Goal: Find specific page/section: Find specific page/section

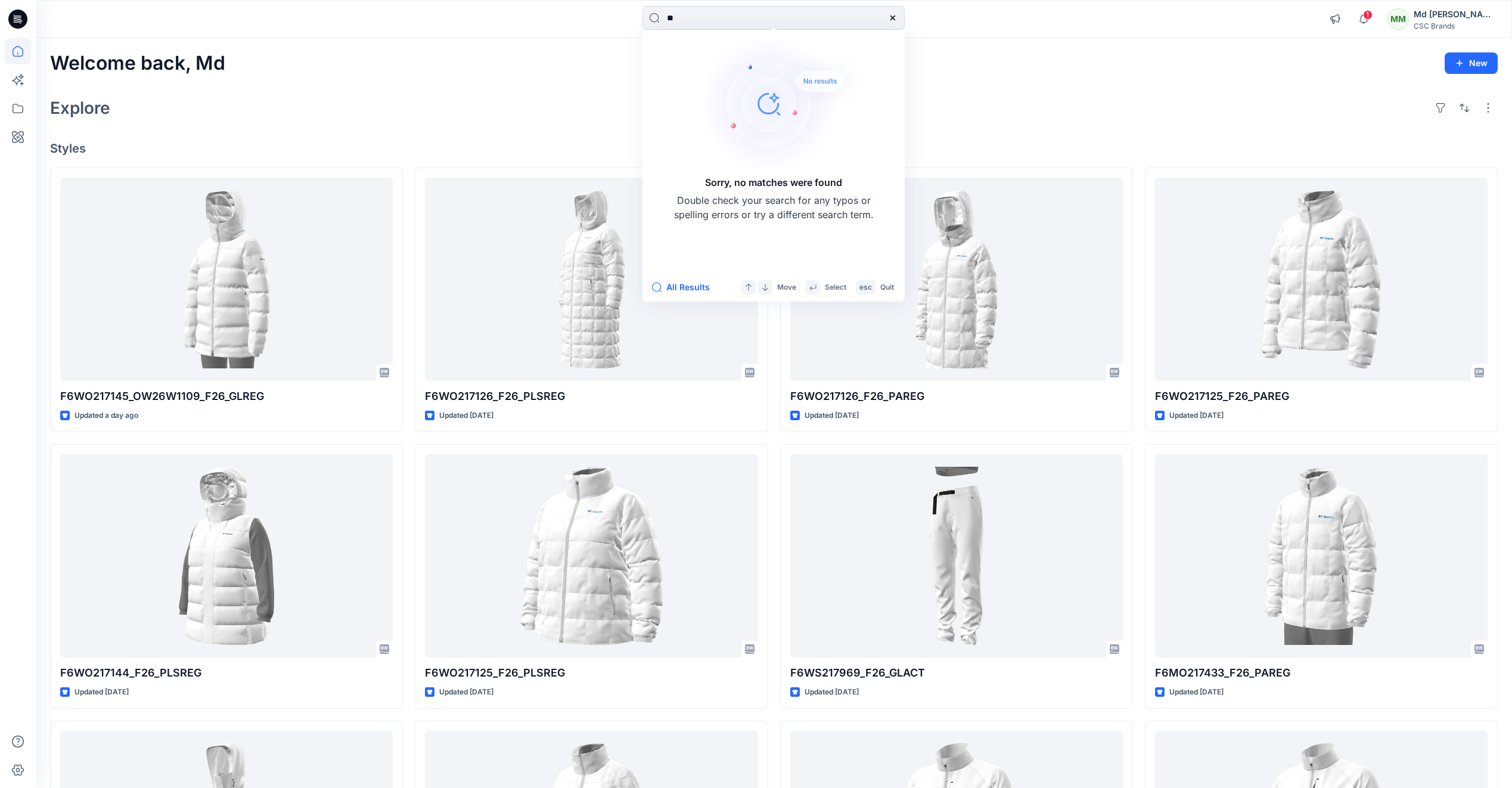
type input "*"
type input "***"
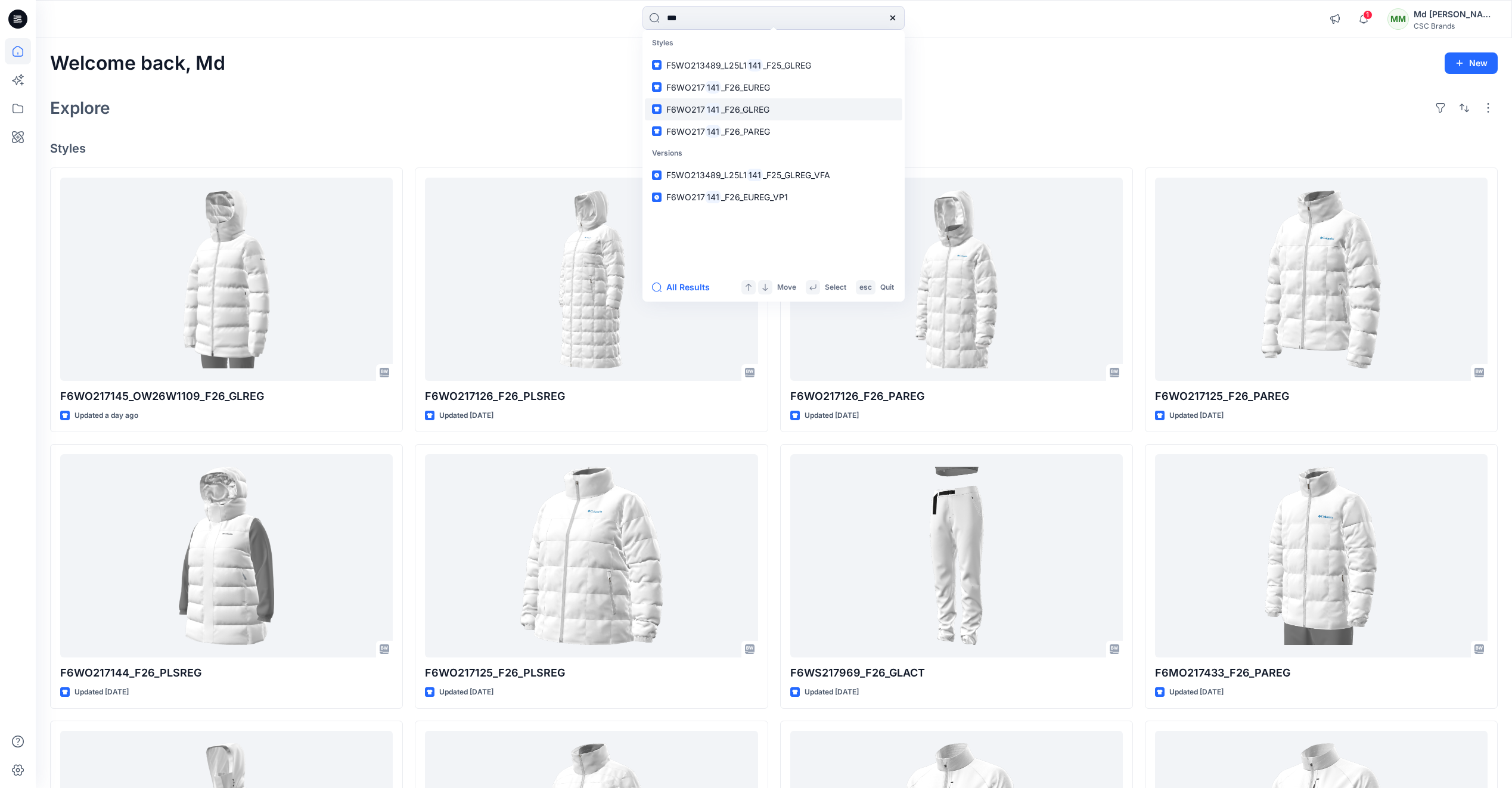
click at [713, 114] on mark "141" at bounding box center [712, 109] width 16 height 14
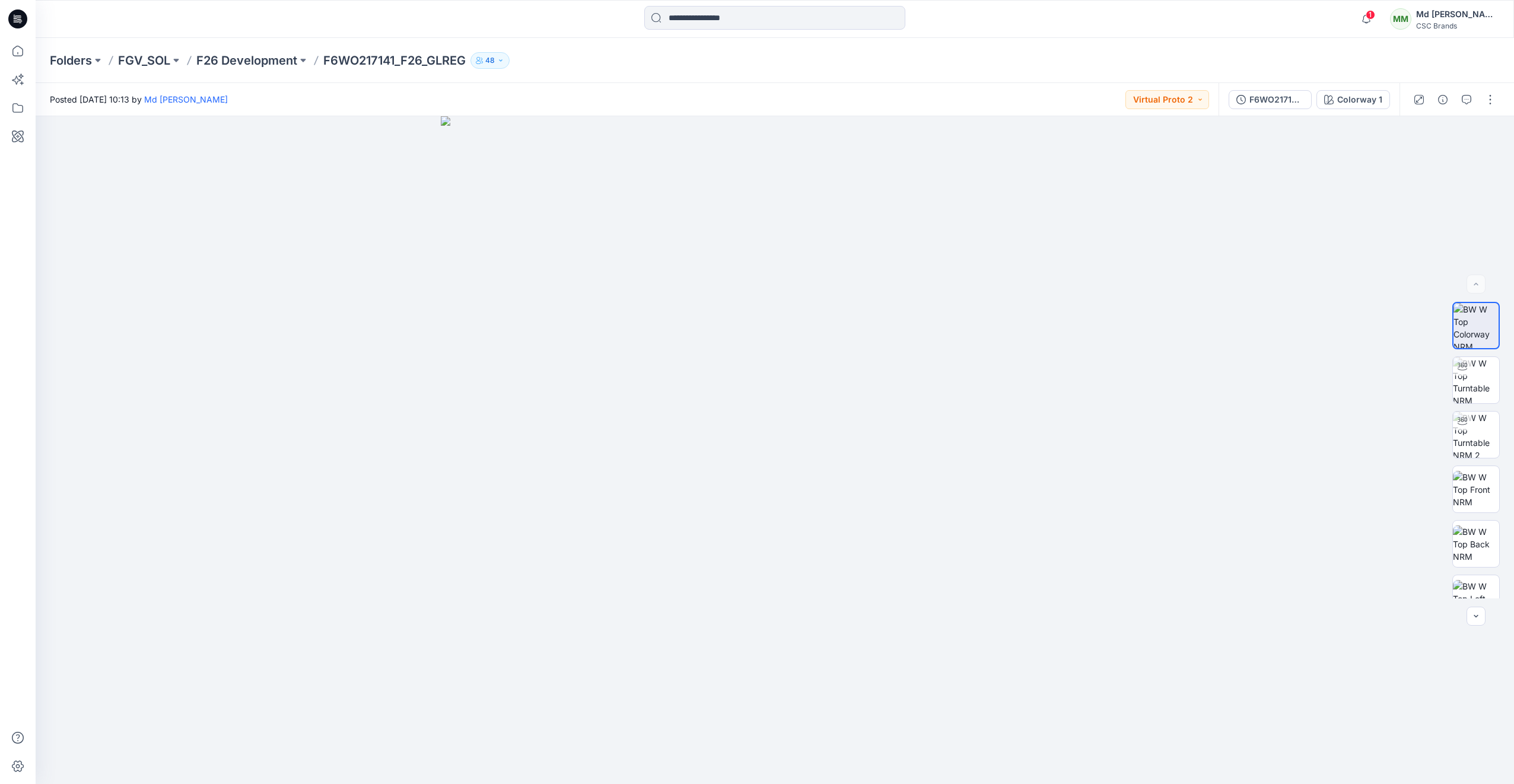
click at [23, 24] on icon at bounding box center [18, 19] width 19 height 19
